Goal: Task Accomplishment & Management: Complete application form

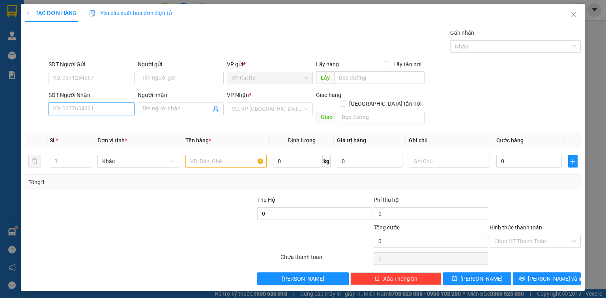
click at [95, 106] on input "SĐT Người Nhận" at bounding box center [92, 109] width 86 height 13
click at [98, 80] on input "SĐT Người Gửi" at bounding box center [92, 78] width 86 height 13
click at [99, 106] on input "SĐT Người Nhận" at bounding box center [92, 109] width 86 height 13
type input "0909942749"
drag, startPoint x: 105, startPoint y: 127, endPoint x: 91, endPoint y: 116, distance: 17.4
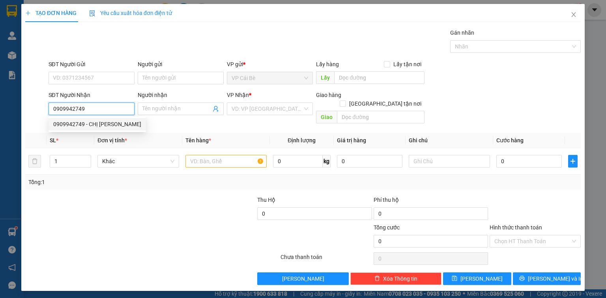
click at [104, 125] on div "0909942749 - CHỊ [PERSON_NAME]" at bounding box center [97, 124] width 88 height 9
type input "CHỊ [PERSON_NAME]"
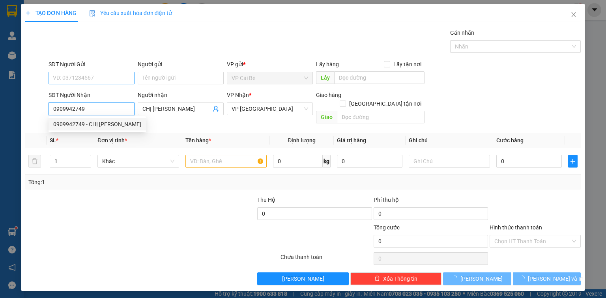
type input "0909942749"
type input "80.000"
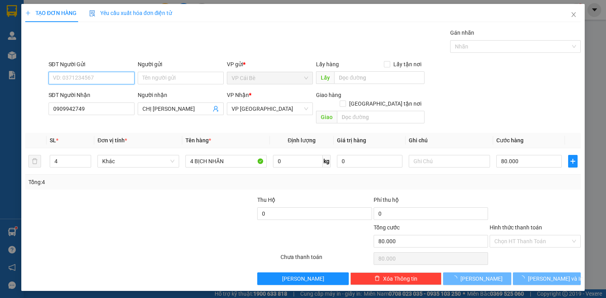
click at [105, 80] on input "SĐT Người Gửi" at bounding box center [92, 78] width 86 height 13
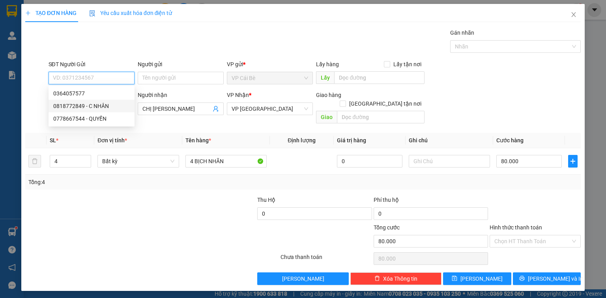
click at [108, 108] on div "0818772849 - C NHÂN" at bounding box center [91, 106] width 77 height 9
type input "0818772849"
type input "C NHÂN"
type input "ĐÔNG BÌNH.CB"
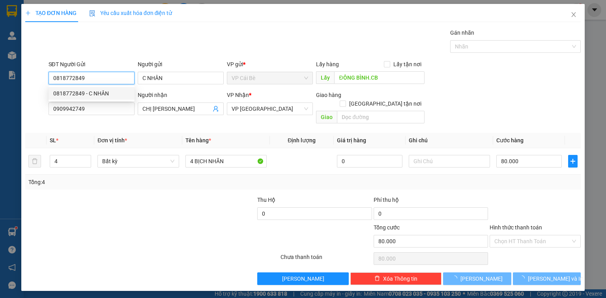
type input "20.000"
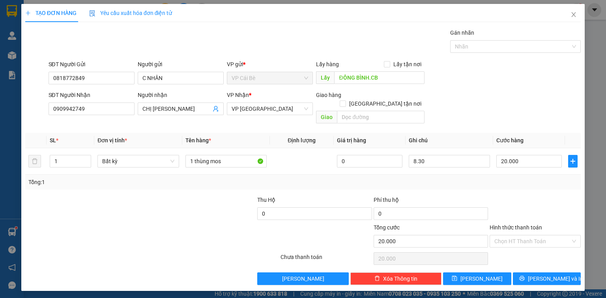
click at [145, 51] on div "Gói vận chuyển * Tiêu chuẩn Gán nhãn Nhãn" at bounding box center [315, 42] width 536 height 28
drag, startPoint x: 228, startPoint y: 154, endPoint x: 194, endPoint y: 163, distance: 35.1
click at [194, 163] on td "1 thùng mos" at bounding box center [226, 161] width 88 height 26
type input "1 bịch 5kg"
click at [296, 149] on td at bounding box center [302, 161] width 64 height 26
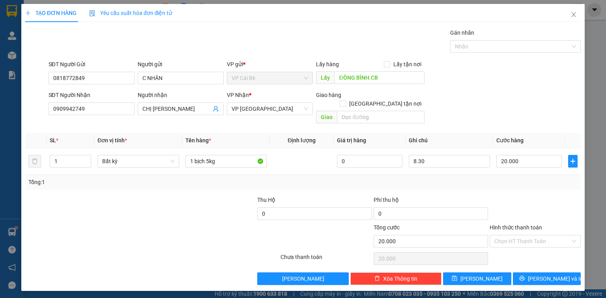
click at [159, 223] on div at bounding box center [105, 237] width 163 height 28
click at [514, 236] on input "Hình thức thanh toán" at bounding box center [532, 242] width 76 height 12
click at [514, 243] on div "Tại văn phòng" at bounding box center [535, 247] width 82 height 9
type input "0"
click at [488, 273] on button "[PERSON_NAME]" at bounding box center [477, 279] width 68 height 13
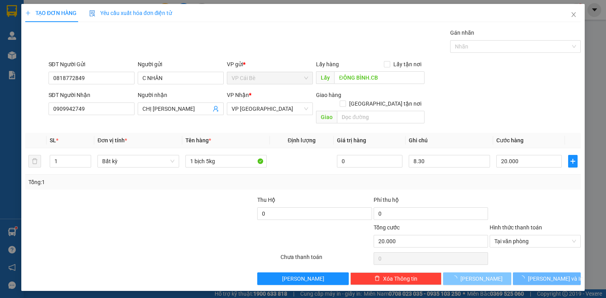
type input "0"
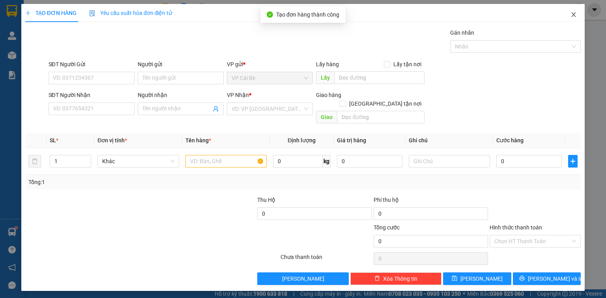
click at [582, 17] on span "Close" at bounding box center [574, 15] width 22 height 22
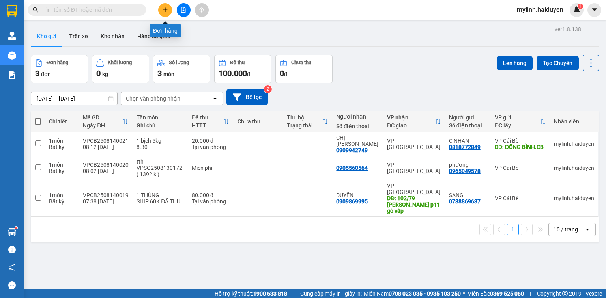
click at [162, 13] on button at bounding box center [165, 10] width 14 height 14
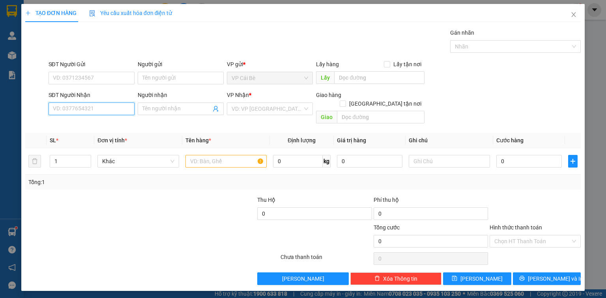
click at [80, 109] on input "SĐT Người Nhận" at bounding box center [92, 109] width 86 height 13
click at [90, 113] on input "0949163580" at bounding box center [92, 109] width 86 height 13
click at [103, 109] on input "0949163580" at bounding box center [92, 109] width 86 height 13
type input "0949163580"
click at [99, 79] on input "SĐT Người Gửi" at bounding box center [92, 78] width 86 height 13
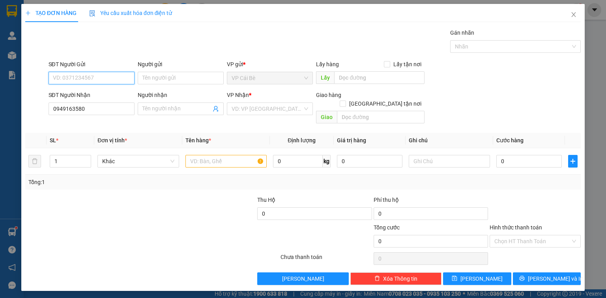
click at [80, 72] on input "SĐT Người Gửi" at bounding box center [92, 78] width 86 height 13
click at [95, 110] on input "0949163580" at bounding box center [92, 109] width 86 height 13
click at [90, 107] on input "0949163580" at bounding box center [92, 109] width 86 height 13
click at [86, 71] on div "SĐT Người Gửi" at bounding box center [92, 66] width 86 height 12
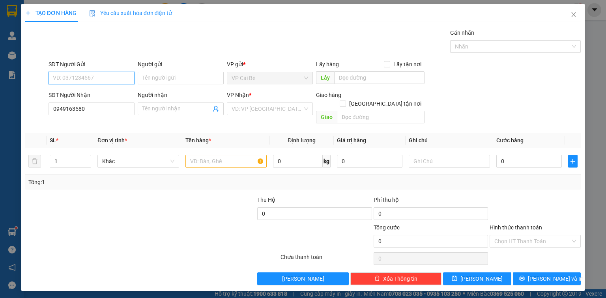
click at [86, 77] on input "SĐT Người Gửi" at bounding box center [92, 78] width 86 height 13
click at [91, 110] on input "0949163580" at bounding box center [92, 109] width 86 height 13
click at [90, 111] on input "0949163580" at bounding box center [92, 109] width 86 height 13
click at [91, 107] on input "0949163580" at bounding box center [92, 109] width 86 height 13
click at [105, 77] on input "SĐT Người Gửi" at bounding box center [92, 78] width 86 height 13
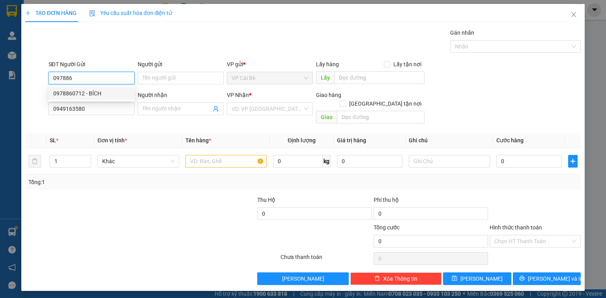
click at [100, 94] on div "0978860712 - BÍCH" at bounding box center [91, 93] width 77 height 9
type input "0978860712"
type input "BÍCH"
type input "LX NGỌC BÍCH"
type input "20.000"
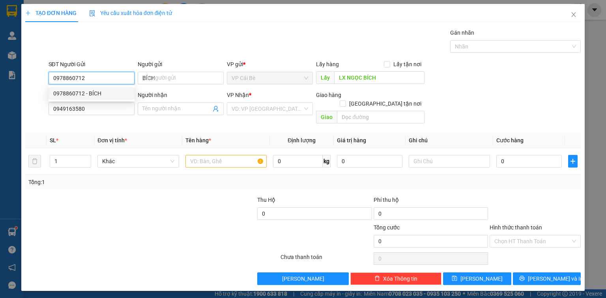
type input "20.000"
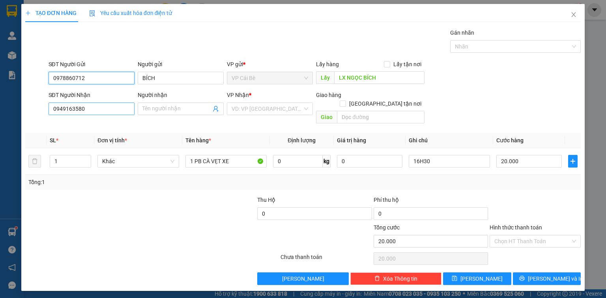
type input "0978860712"
click at [95, 112] on input "0949163580" at bounding box center [92, 109] width 86 height 13
click at [573, 16] on icon "close" at bounding box center [574, 14] width 4 height 5
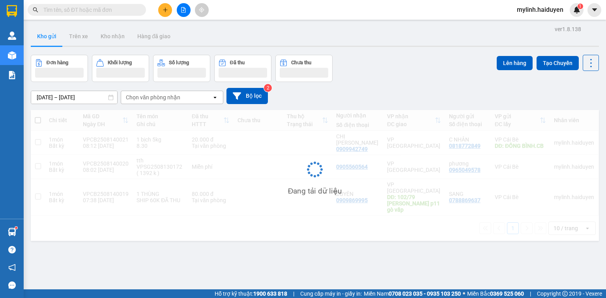
click at [71, 8] on input "text" at bounding box center [89, 10] width 93 height 9
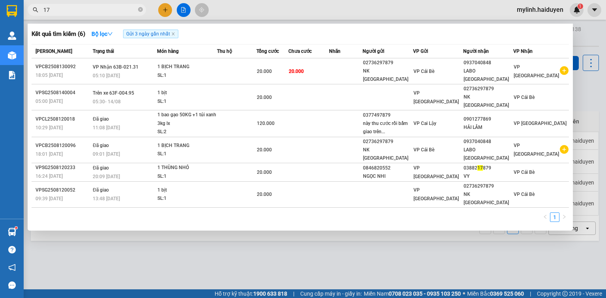
type input "178"
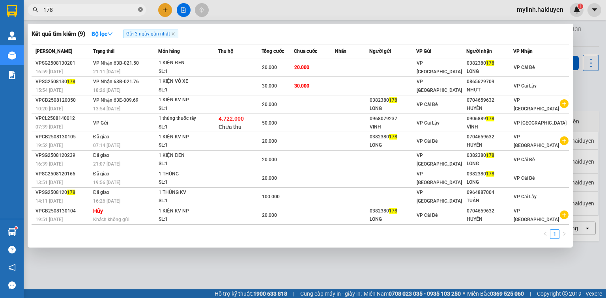
click at [139, 11] on icon "close-circle" at bounding box center [140, 9] width 5 height 5
